Goal: Task Accomplishment & Management: Use online tool/utility

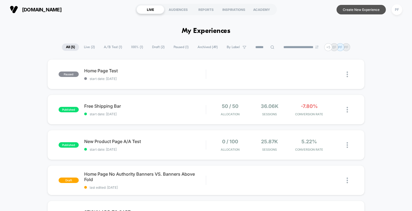
click at [365, 8] on button "Create New Experience" at bounding box center [360, 10] width 49 height 10
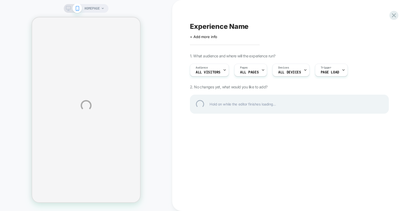
click at [219, 70] on div "HOMEPAGE Experience Name Click to edit experience details + Add more info 1. Wh…" at bounding box center [206, 105] width 412 height 211
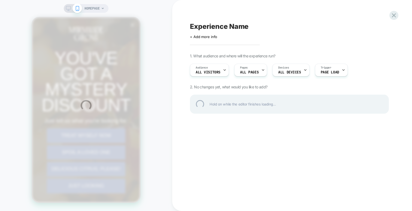
click at [260, 72] on div "HOMEPAGE Experience Name Click to edit experience details + Add more info 1. Wh…" at bounding box center [206, 105] width 412 height 211
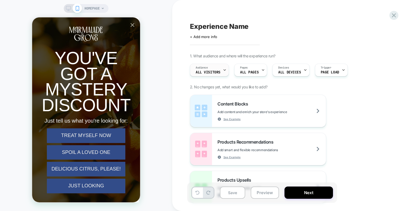
click at [221, 69] on div "Audience All Visitors" at bounding box center [208, 70] width 36 height 12
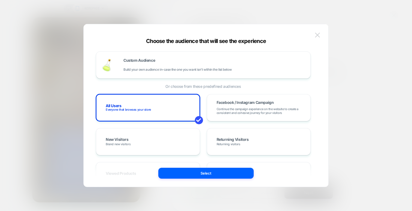
click at [318, 32] on button at bounding box center [317, 35] width 8 height 8
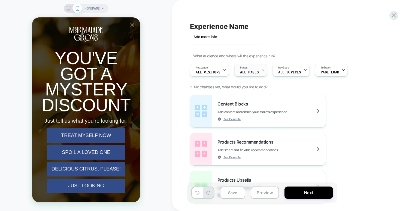
click at [258, 68] on div "Pages ALL PAGES" at bounding box center [249, 70] width 29 height 12
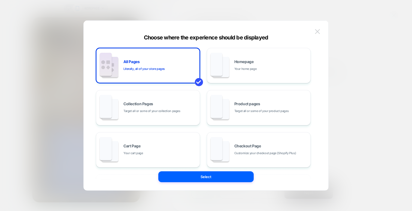
click at [318, 31] on img at bounding box center [317, 31] width 5 height 5
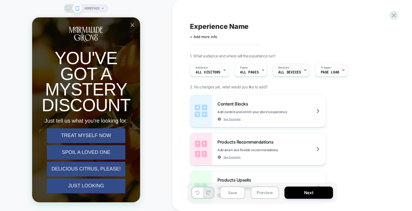
click at [291, 68] on div "Devices ALL DEVICES" at bounding box center [290, 70] width 34 height 12
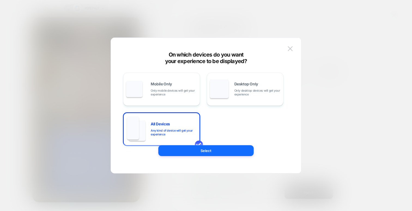
click at [332, 66] on div at bounding box center [206, 105] width 412 height 211
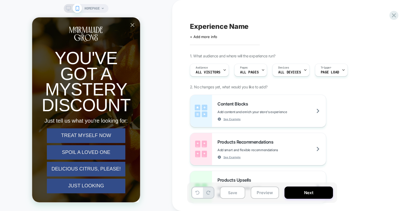
click at [233, 70] on div "Audience All Visitors Pages ALL PAGES Devices ALL DEVICES Trigger Page Load" at bounding box center [286, 70] width 199 height 18
click at [245, 72] on span "ALL PAGES" at bounding box center [249, 73] width 19 height 4
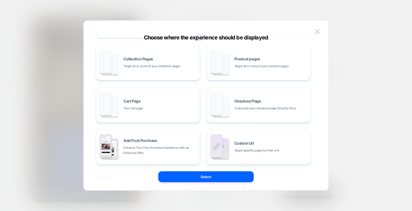
scroll to position [89, 0]
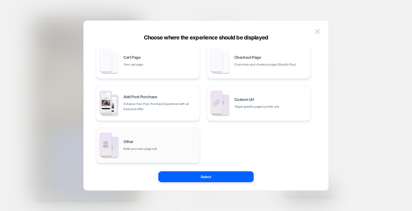
click at [169, 144] on div "Other Build your own page rule" at bounding box center [160, 146] width 74 height 12
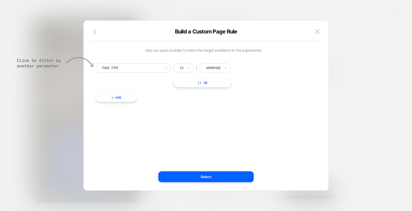
click at [162, 70] on div "Page Type" at bounding box center [133, 67] width 75 height 9
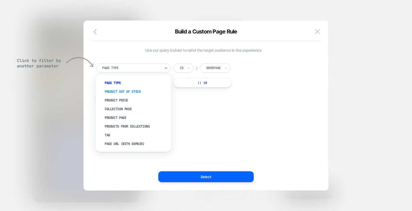
click at [134, 93] on div "Product Out Of Stock" at bounding box center [135, 91] width 69 height 9
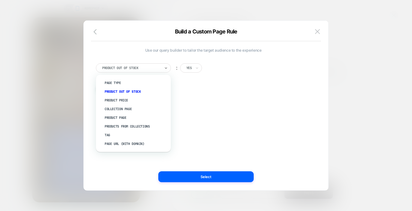
click at [153, 68] on div at bounding box center [131, 68] width 59 height 5
click at [317, 31] on img at bounding box center [317, 31] width 5 height 5
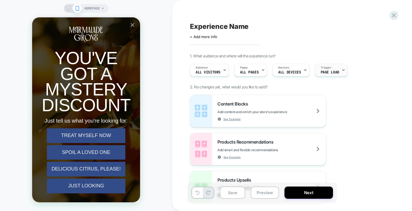
click at [329, 74] on span "Page Load" at bounding box center [330, 73] width 19 height 4
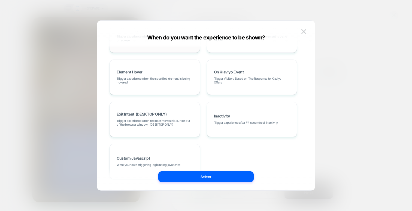
scroll to position [89, 0]
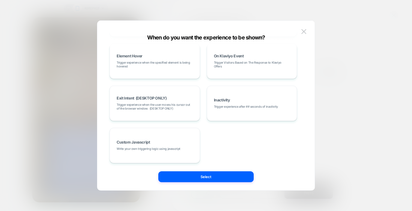
click at [339, 104] on div at bounding box center [206, 105] width 412 height 211
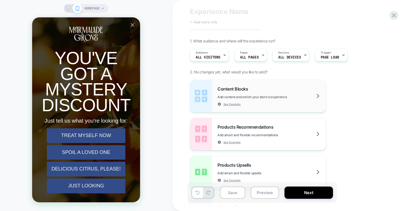
scroll to position [15, 0]
click at [283, 95] on span "Add content and enrich your store's experience" at bounding box center [265, 97] width 97 height 4
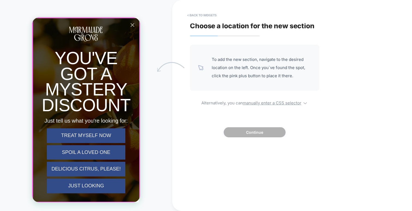
click at [132, 25] on div at bounding box center [86, 110] width 107 height 184
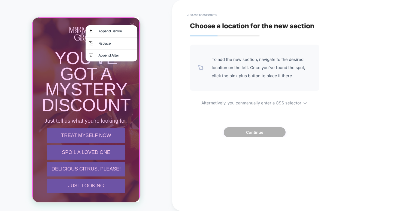
click at [132, 24] on div at bounding box center [86, 109] width 108 height 185
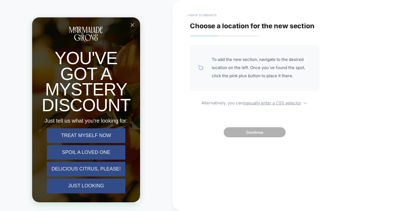
click at [197, 13] on button "< Back to widgets" at bounding box center [201, 15] width 35 height 9
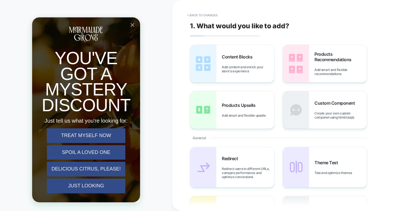
click at [130, 27] on icon "Close popup" at bounding box center [132, 25] width 7 height 7
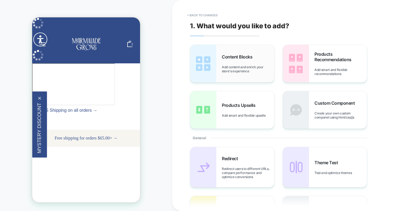
click at [230, 60] on div "Content Blocks Add content and enrich your store's experience" at bounding box center [248, 63] width 52 height 19
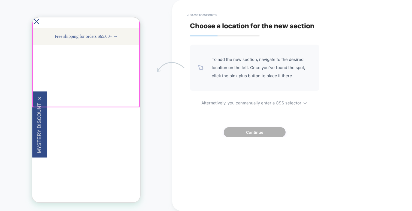
scroll to position [105, 0]
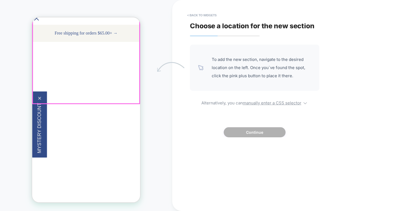
click at [113, 90] on div "DISCOVER CITRUS CLUB TASTE [US_STATE] CITRUS SWEETER THAN SUMMER LOVE SHOP NOW" at bounding box center [86, 66] width 108 height 48
click at [112, 90] on div "DISCOVER CITRUS CLUB TASTE [US_STATE] CITRUS SWEETER THAN SUMMER LOVE SHOP NOW" at bounding box center [86, 66] width 108 height 48
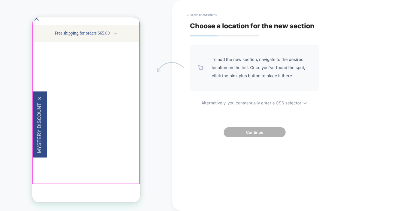
click at [96, 117] on div "DISCOVER CITRUS CLUB TASTE [US_STATE] CITRUS SWEETER THAN SUMMER LOVE SHOP NOW …" at bounding box center [86, 90] width 108 height 97
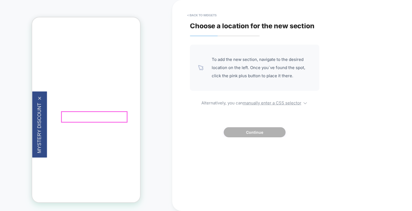
scroll to position [132, 0]
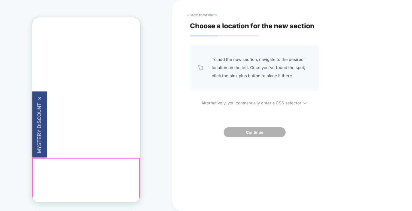
click at [32, 17] on div "FEATURED PRODUCTS Citrus Club Box Savor 7 lbs of Paradise-Grade [US_STATE] citr…" at bounding box center [32, 17] width 0 height 0
click at [32, 17] on h1 "FEATURED PRODUCTS" at bounding box center [32, 17] width 0 height 0
click at [32, 17] on div "FEATURED PRODUCTS Citrus Club Box Savor 7 lbs of Paradise-Grade [US_STATE] citr…" at bounding box center [32, 17] width 0 height 0
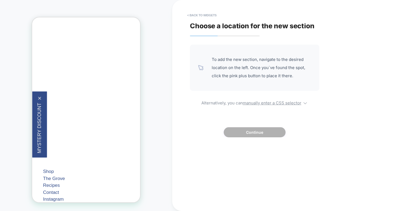
scroll to position [223, 0]
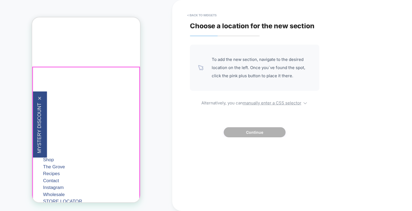
click at [32, 17] on div "FEATURED PRODUCTS Citrus Club Box Savor 7 lbs of Paradise-Grade [US_STATE] citr…" at bounding box center [32, 17] width 0 height 0
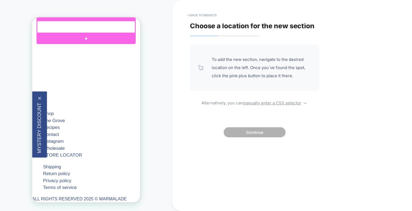
scroll to position [268, 0]
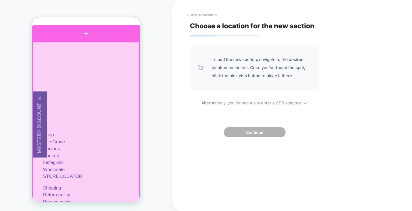
click at [133, 29] on div at bounding box center [86, 33] width 108 height 16
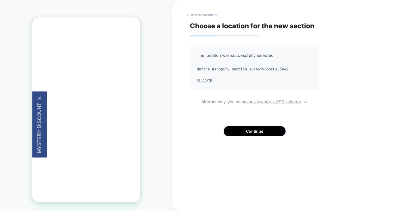
scroll to position [191, 0]
click at [241, 134] on button "Continue" at bounding box center [255, 131] width 62 height 10
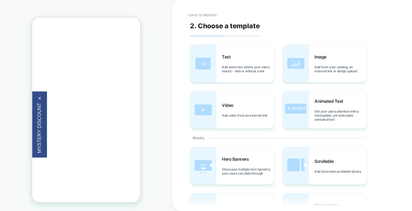
scroll to position [208, 0]
click at [200, 17] on button "< Back to widgets" at bounding box center [201, 15] width 35 height 9
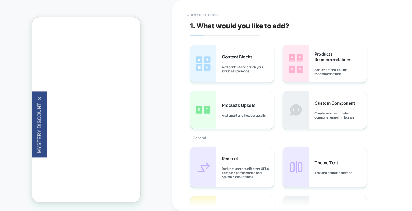
scroll to position [191, 0]
click at [200, 17] on button "< Back to changes" at bounding box center [202, 15] width 36 height 9
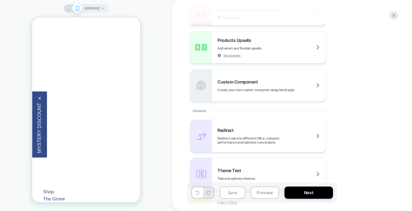
scroll to position [137, 0]
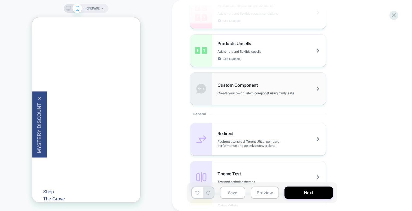
click at [257, 92] on span "Create your own custom componet using html/css/js" at bounding box center [269, 93] width 104 height 4
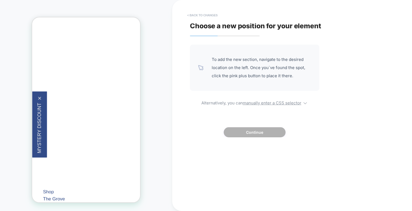
click at [204, 12] on button "< Back to changes" at bounding box center [202, 15] width 36 height 9
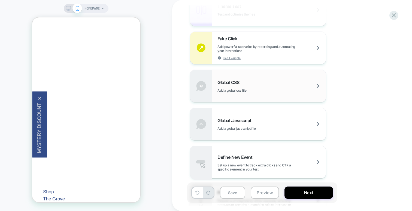
scroll to position [305, 0]
click at [233, 112] on div "Global Javascript Add a global javascript file" at bounding box center [258, 124] width 136 height 32
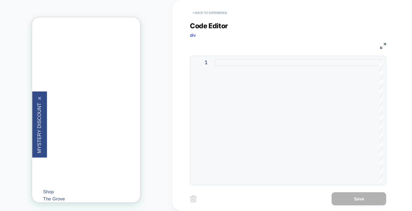
click at [206, 14] on button "< Back to experience" at bounding box center [210, 12] width 40 height 9
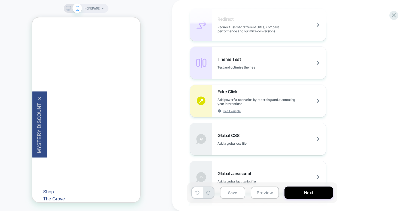
scroll to position [247, 0]
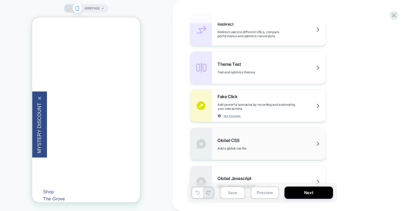
click at [235, 154] on div "Global CSS Add a global css file" at bounding box center [258, 144] width 136 height 32
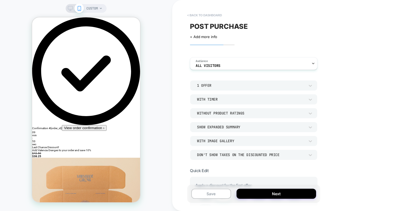
click at [217, 13] on button "< back to dashboard" at bounding box center [204, 15] width 40 height 9
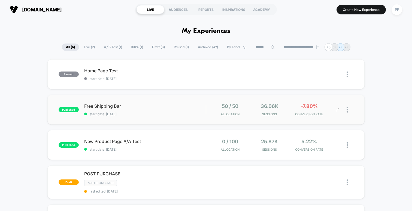
click at [347, 113] on div at bounding box center [349, 110] width 7 height 13
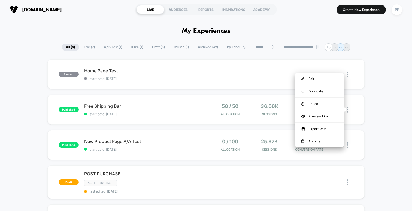
click at [366, 108] on div "paused Home Page Test start date: 7/27/2025 Edit Duplicate Preview Start publis…" at bounding box center [206, 178] width 412 height 238
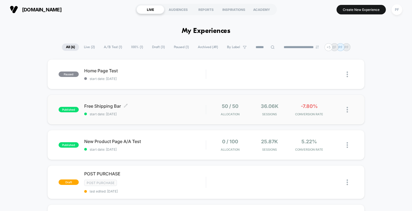
click at [170, 113] on span "start date: [DATE]" at bounding box center [144, 114] width 121 height 4
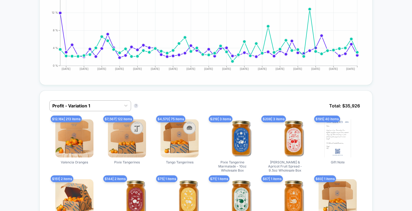
scroll to position [278, 0]
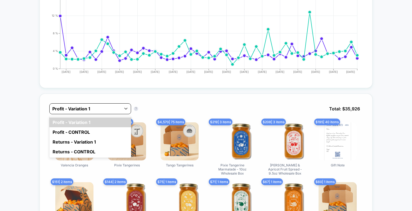
click at [116, 110] on div at bounding box center [85, 109] width 66 height 7
click at [120, 108] on div "Profit - Variation 1" at bounding box center [85, 109] width 71 height 9
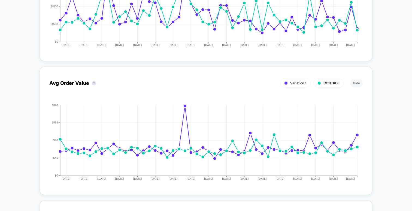
scroll to position [869, 0]
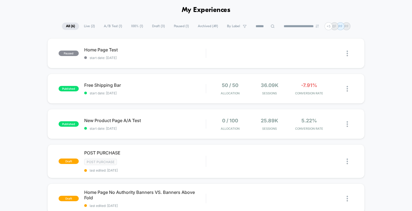
scroll to position [22, 0]
